Goal: Transaction & Acquisition: Purchase product/service

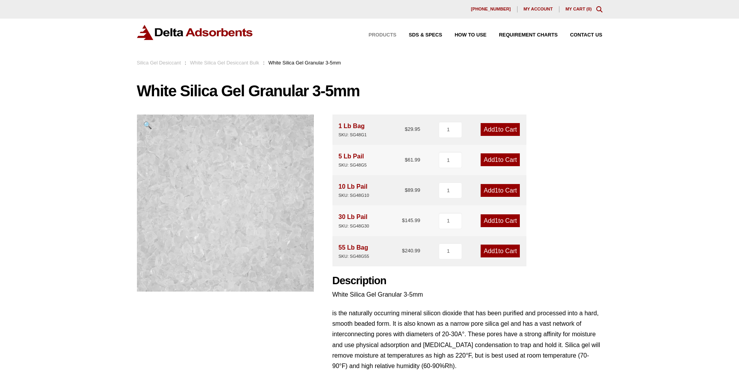
click at [381, 33] on span "Products" at bounding box center [383, 35] width 28 height 5
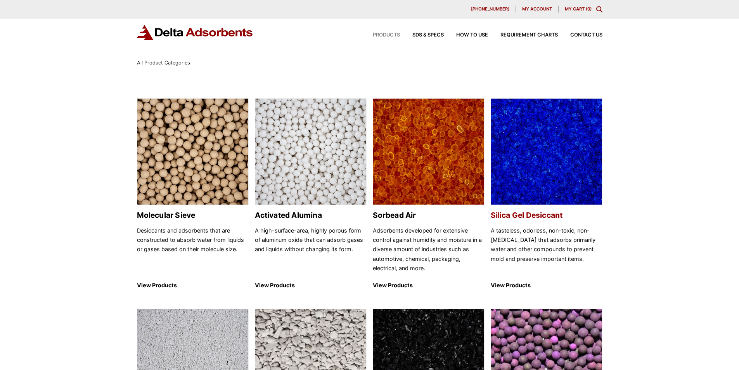
click at [536, 168] on img at bounding box center [546, 152] width 111 height 107
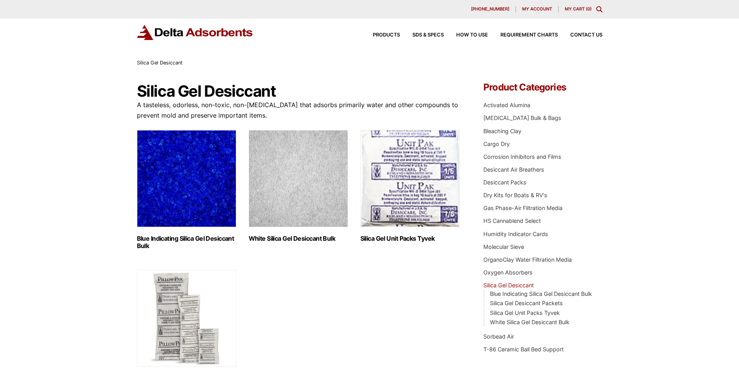
click at [317, 205] on img "Visit product category White Silica Gel Desiccant Bulk" at bounding box center [298, 178] width 99 height 97
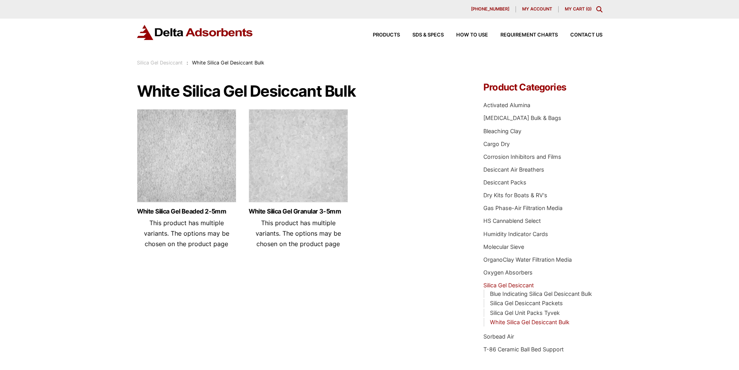
click at [317, 166] on img at bounding box center [298, 157] width 99 height 97
